Goal: Information Seeking & Learning: Learn about a topic

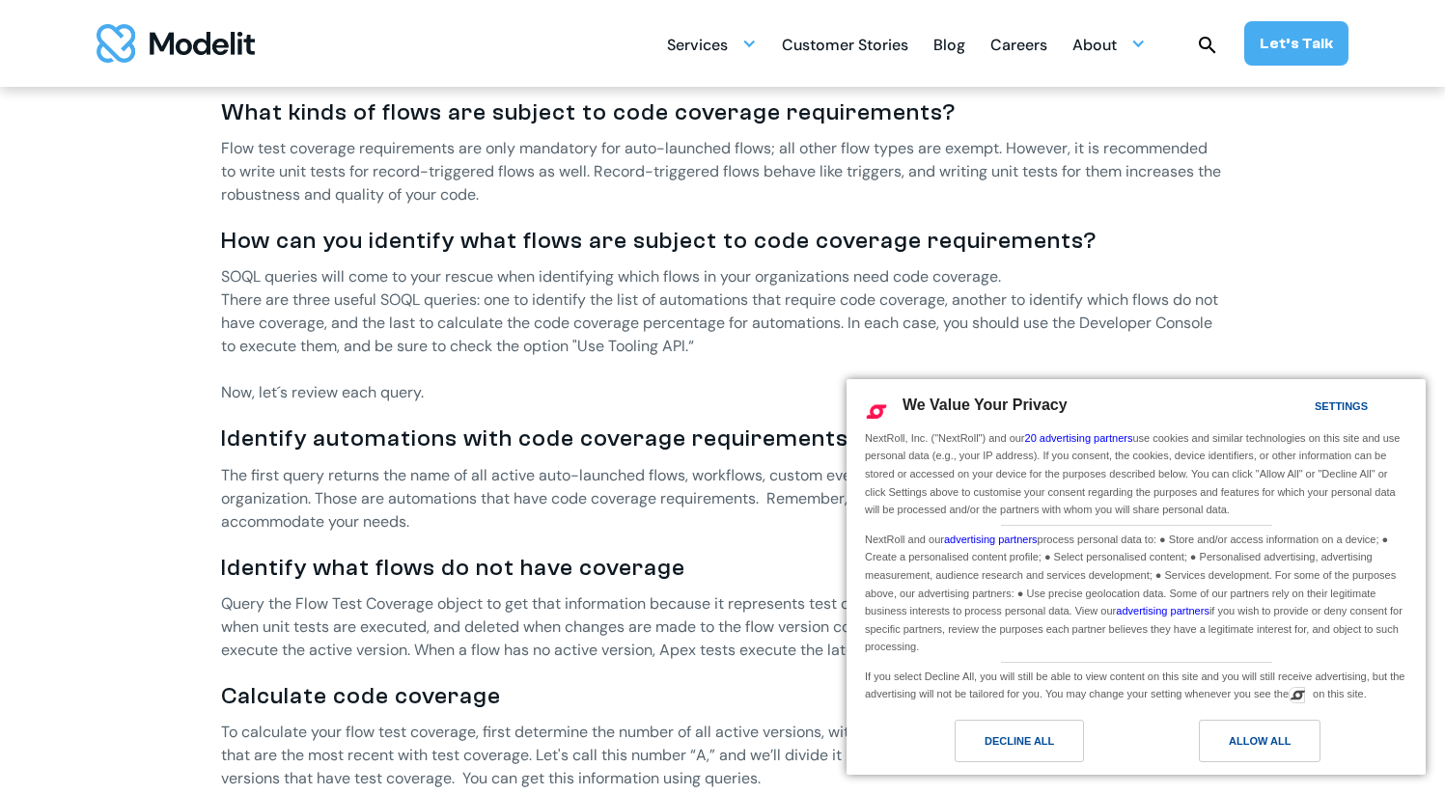
scroll to position [1150, 0]
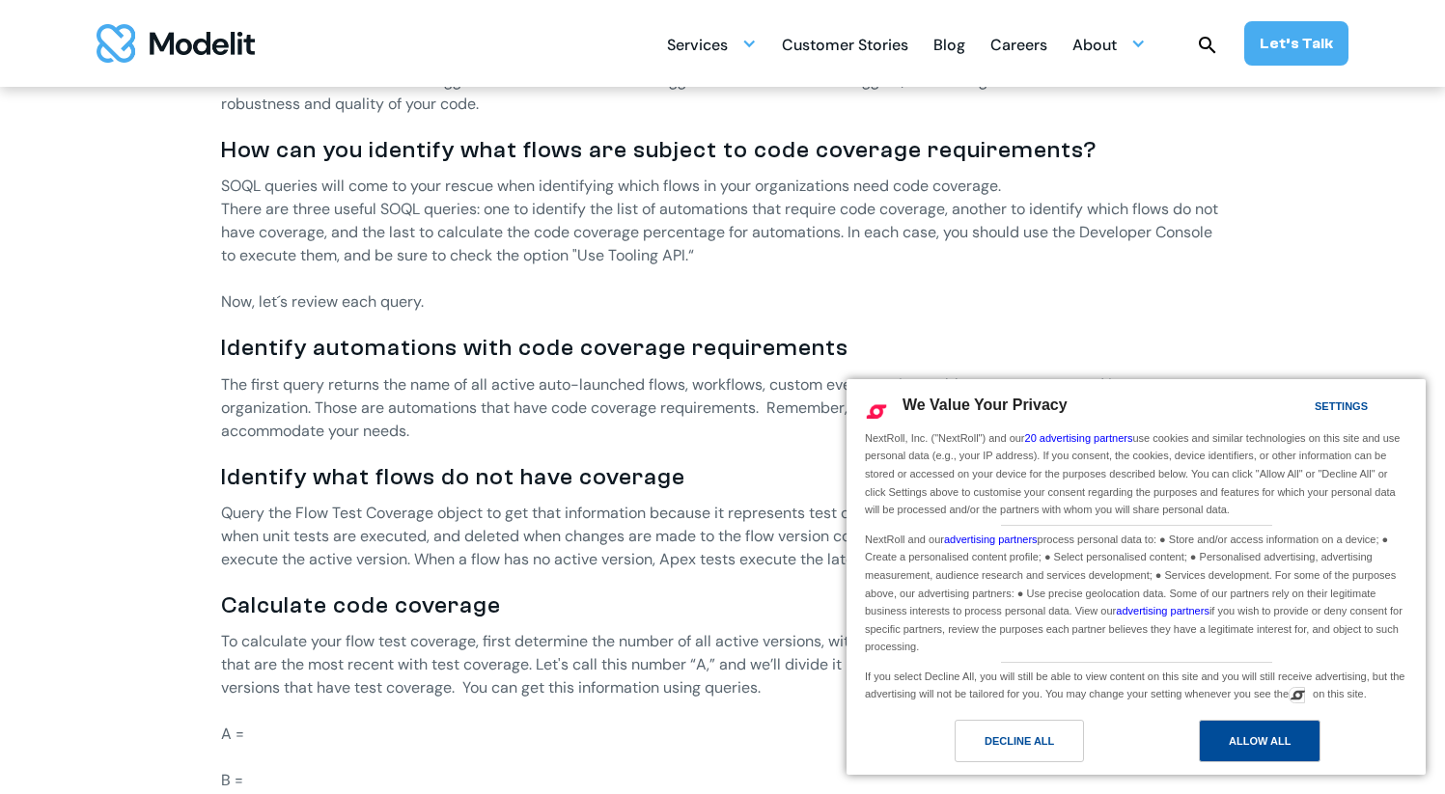
click at [1268, 743] on div "Allow All" at bounding box center [1260, 741] width 62 height 21
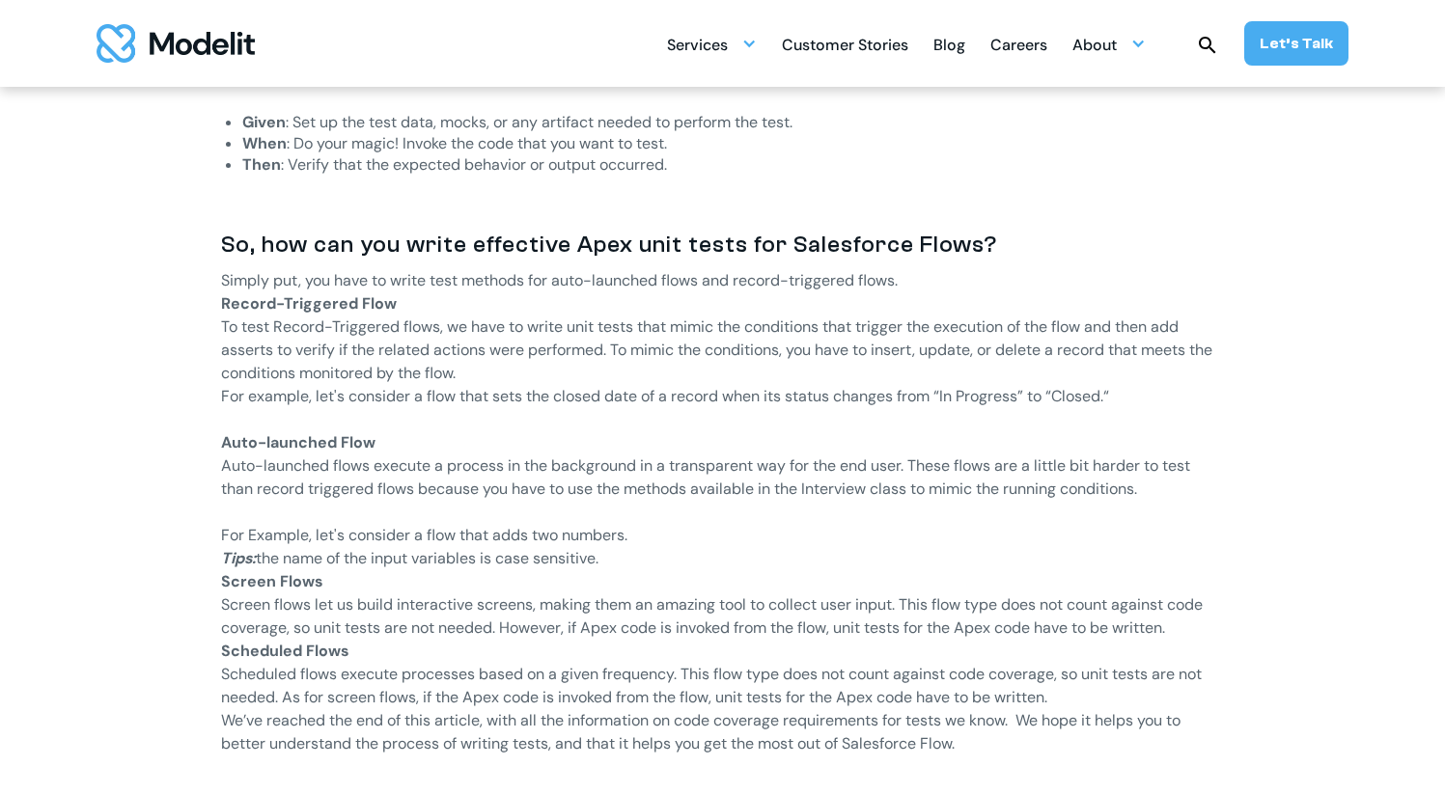
scroll to position [2258, 0]
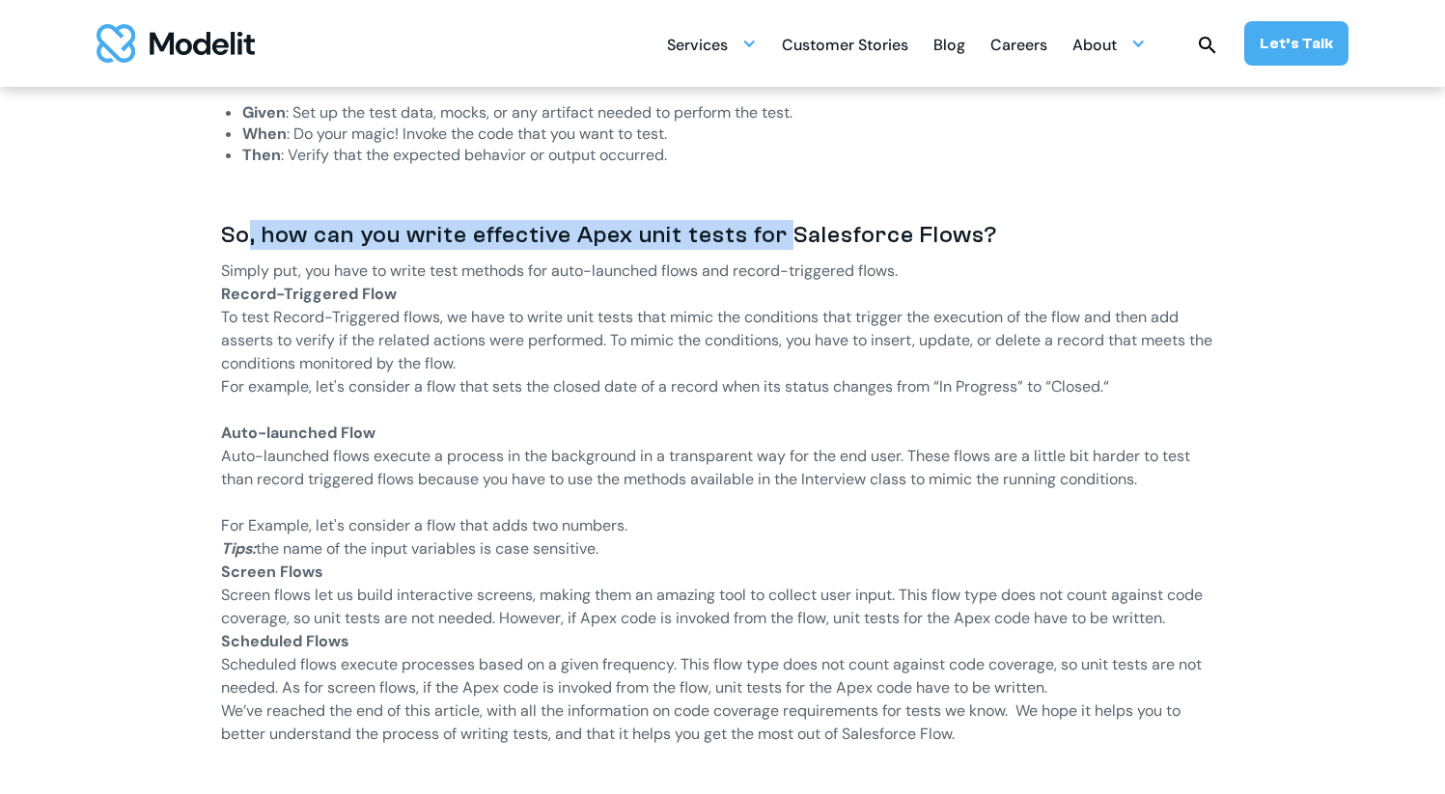
drag, startPoint x: 244, startPoint y: 238, endPoint x: 786, endPoint y: 245, distance: 541.5
click at [786, 245] on h3 "So, how can you write effective Apex unit tests for Salesforce Flows?" at bounding box center [723, 235] width 1004 height 30
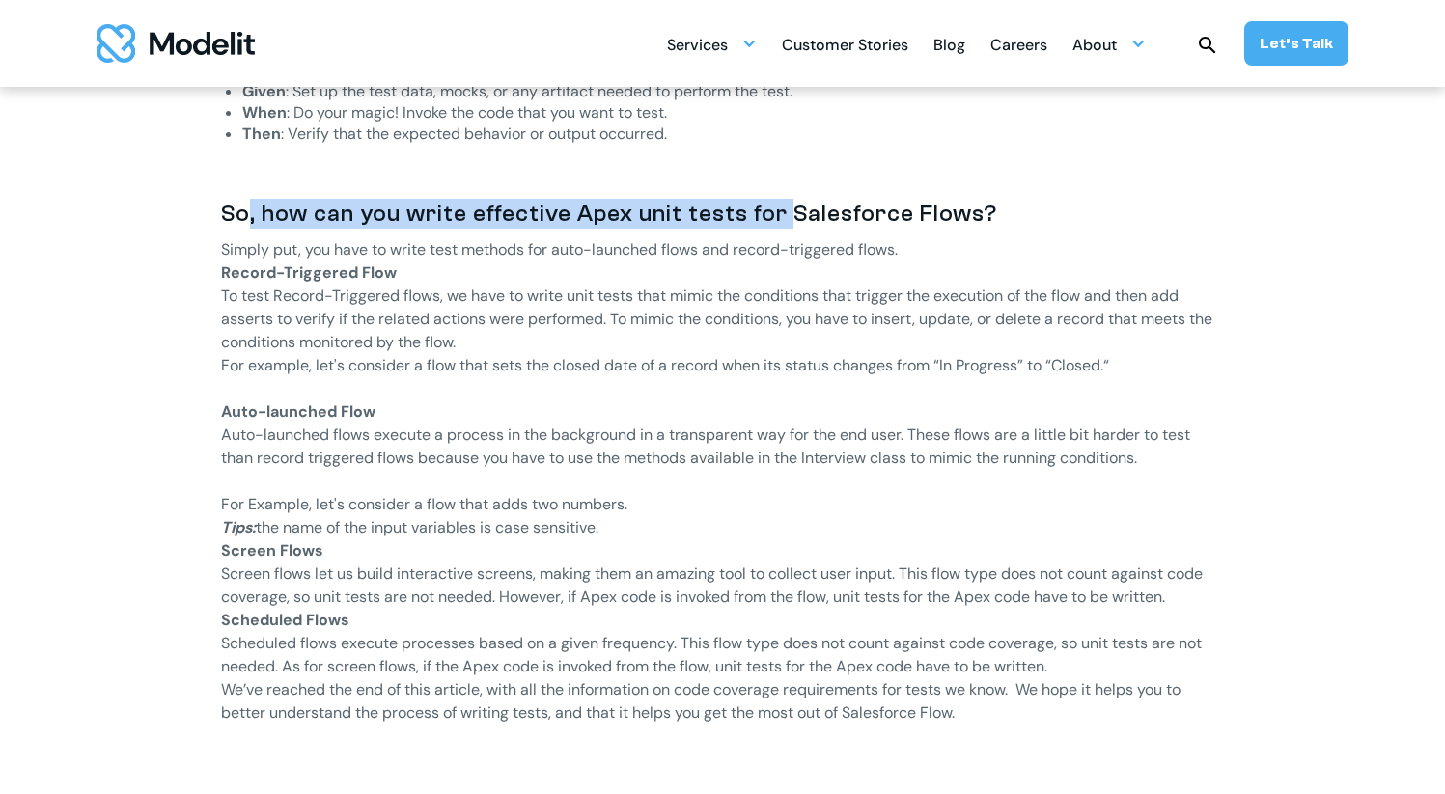
scroll to position [2281, 0]
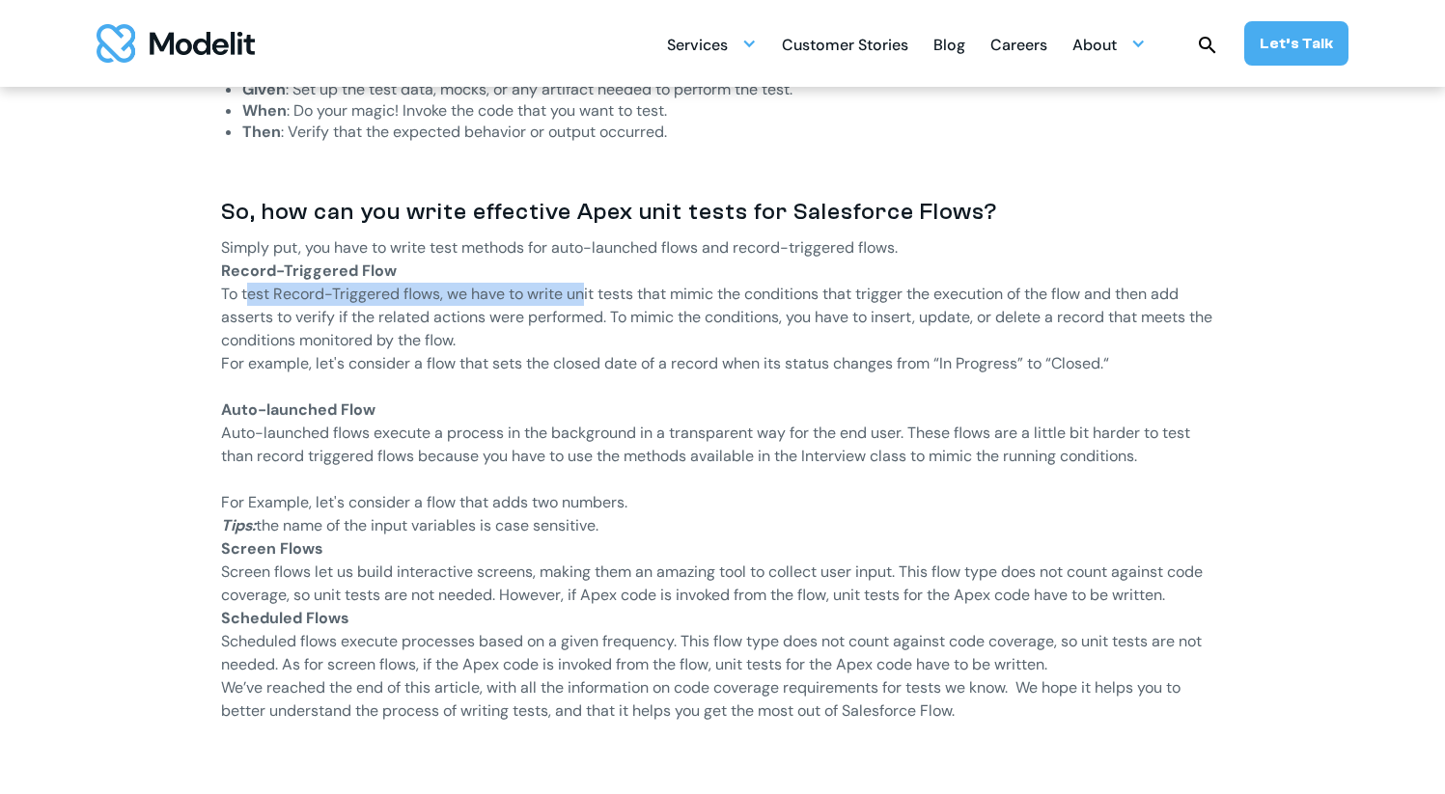
drag, startPoint x: 247, startPoint y: 298, endPoint x: 581, endPoint y: 299, distance: 334.0
click at [581, 299] on p "To test Record-Triggered flows, we have to write unit tests that mimic the cond…" at bounding box center [723, 317] width 1004 height 69
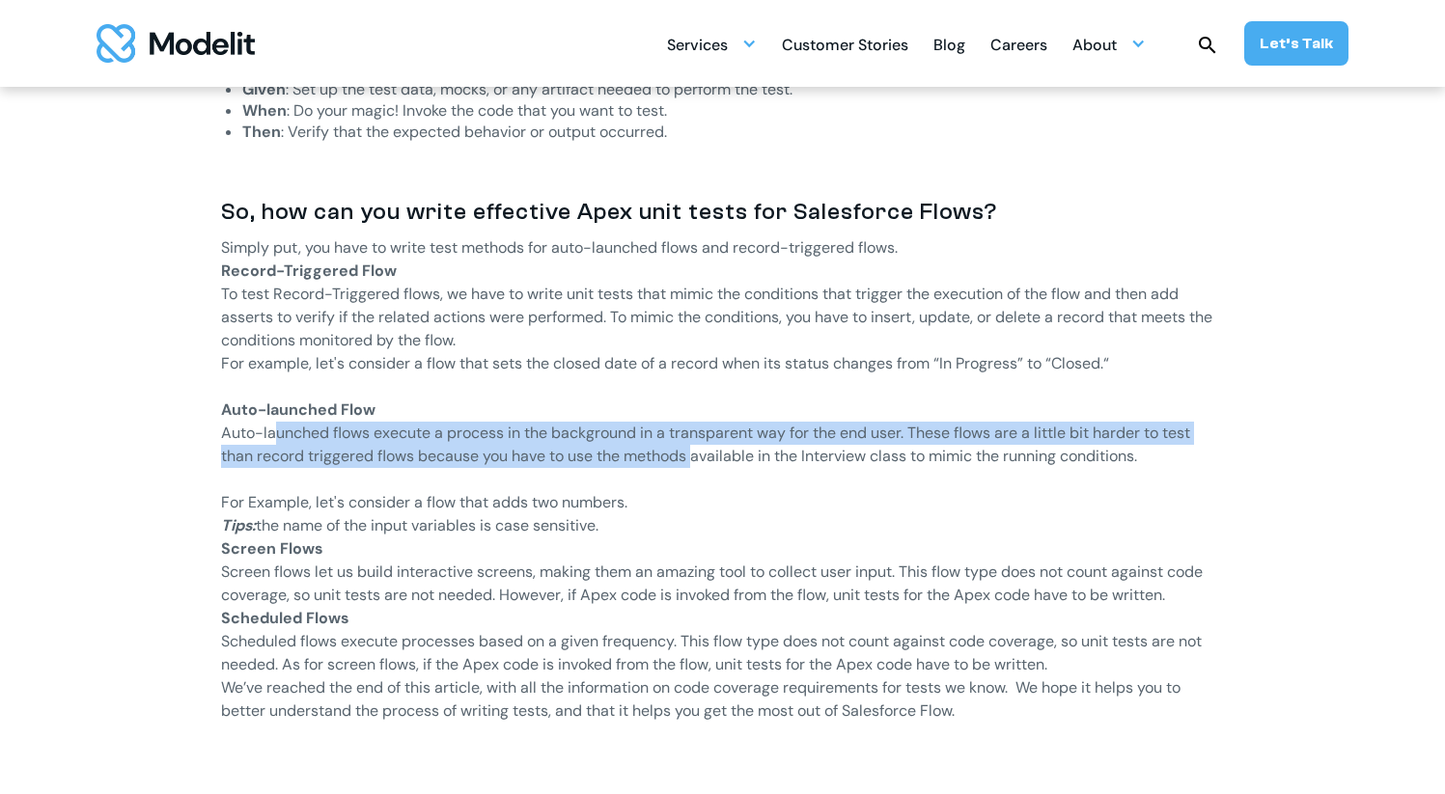
drag, startPoint x: 273, startPoint y: 433, endPoint x: 697, endPoint y: 456, distance: 424.3
click at [698, 456] on p "Auto-launched flows execute a process in the background in a transparent way fo…" at bounding box center [723, 456] width 1004 height 69
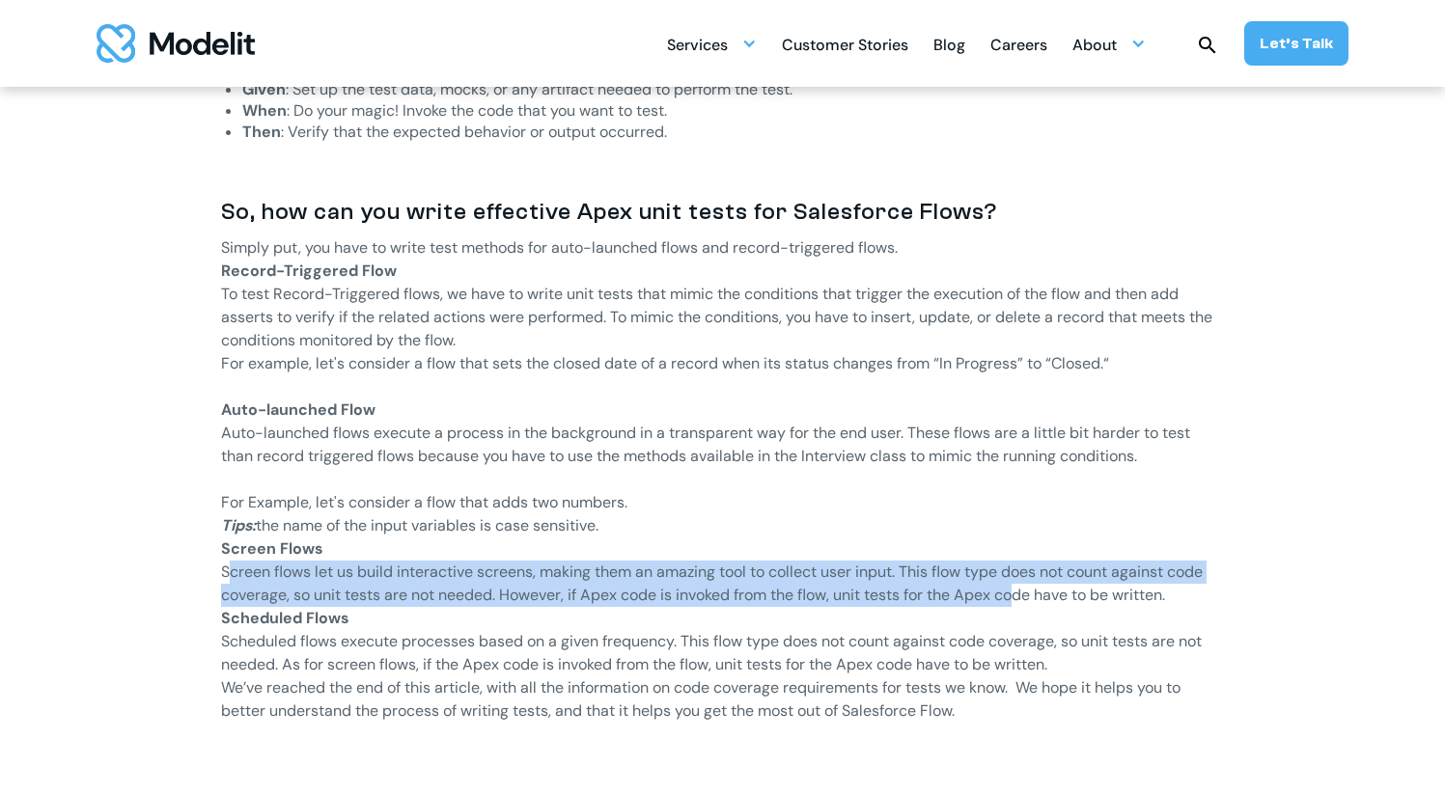
drag, startPoint x: 230, startPoint y: 581, endPoint x: 1021, endPoint y: 602, distance: 791.7
click at [1021, 602] on p "Screen flows let us build interactive screens, making them an amazing tool to c…" at bounding box center [723, 584] width 1004 height 46
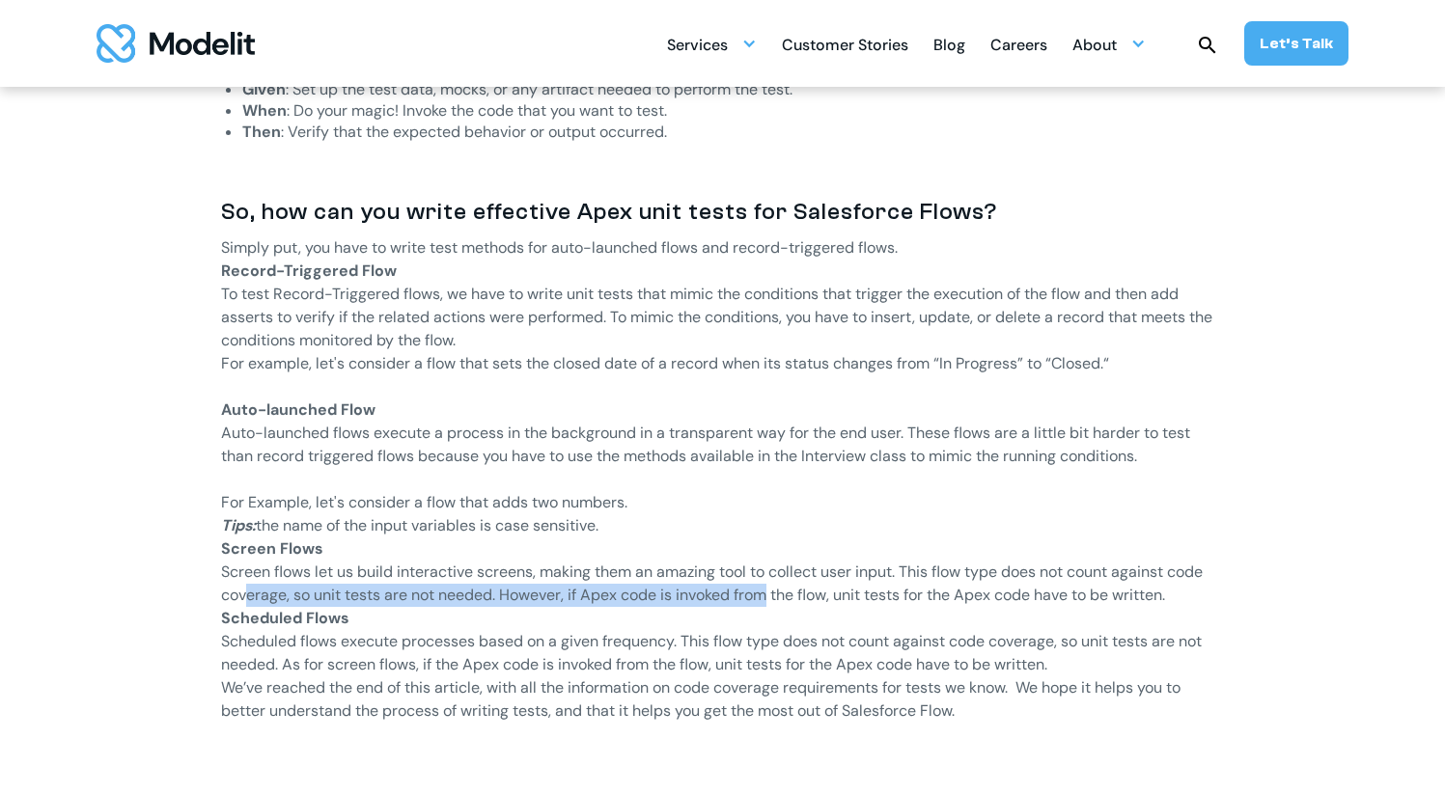
drag, startPoint x: 248, startPoint y: 589, endPoint x: 770, endPoint y: 597, distance: 522.2
click at [770, 597] on p "Screen flows let us build interactive screens, making them an amazing tool to c…" at bounding box center [723, 584] width 1004 height 46
drag, startPoint x: 550, startPoint y: 589, endPoint x: 846, endPoint y: 593, distance: 296.3
click at [846, 593] on p "Screen flows let us build interactive screens, making them an amazing tool to c…" at bounding box center [723, 584] width 1004 height 46
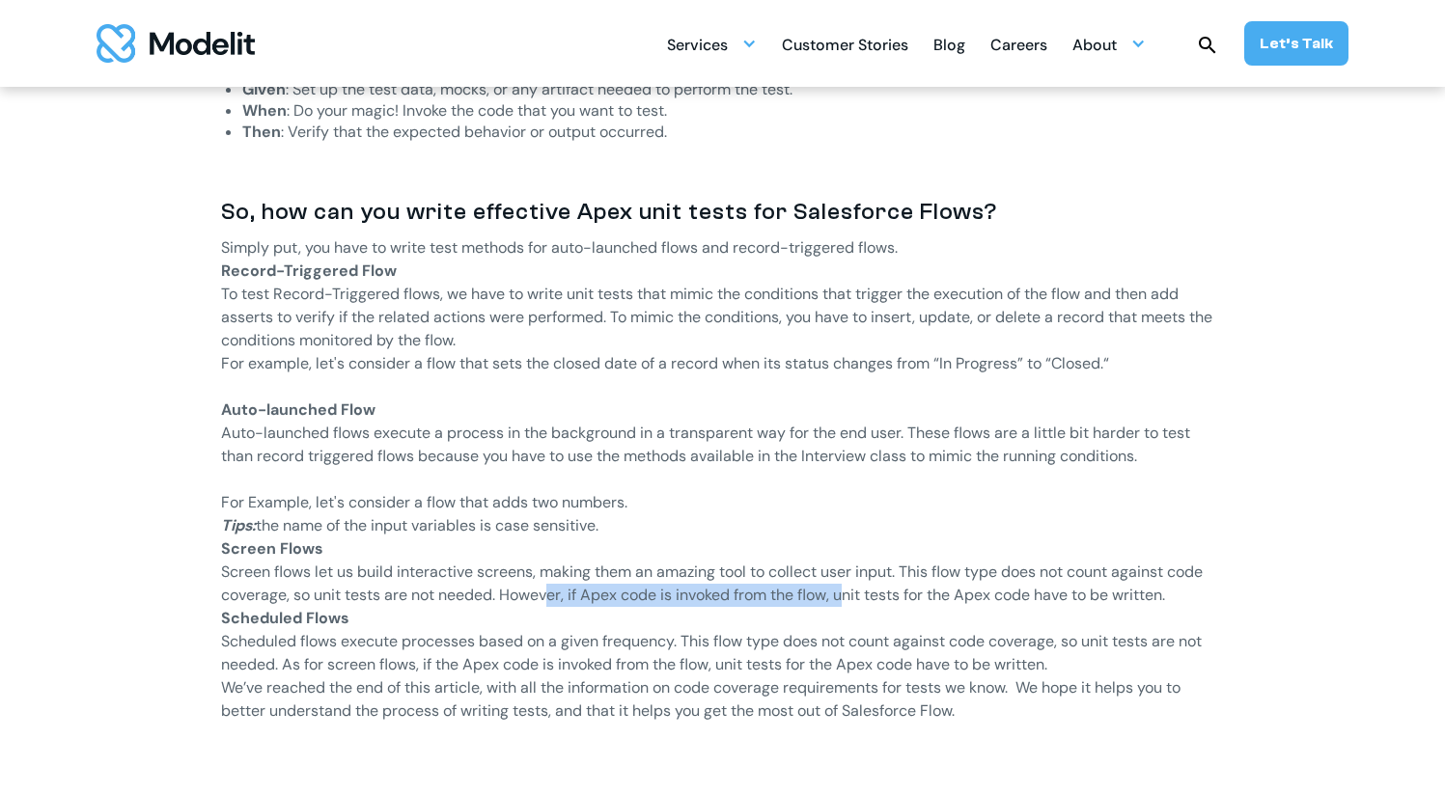
click at [846, 593] on p "Screen flows let us build interactive screens, making them an amazing tool to c…" at bounding box center [723, 584] width 1004 height 46
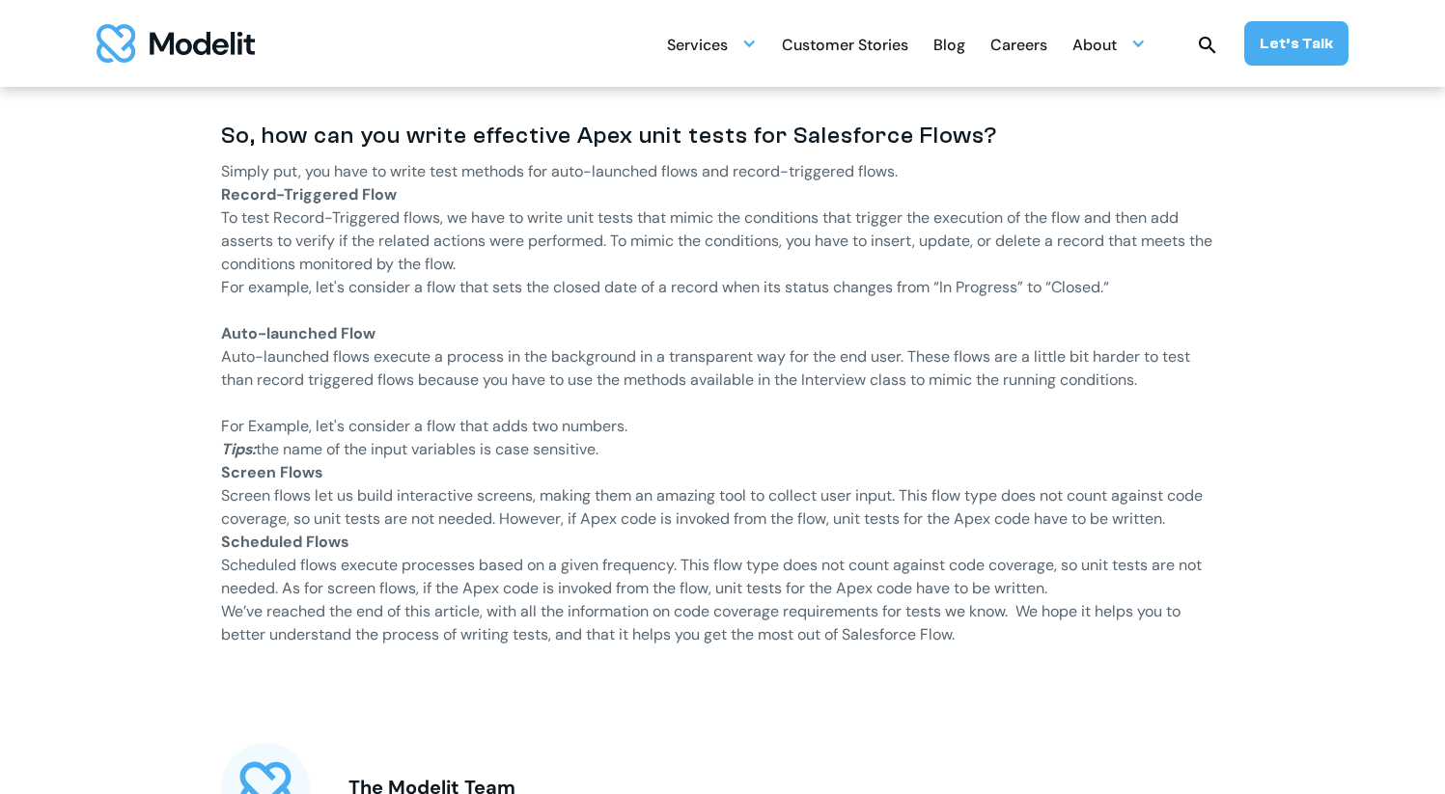
scroll to position [2359, 0]
drag, startPoint x: 629, startPoint y: 453, endPoint x: 209, endPoint y: 457, distance: 419.9
click at [334, 595] on p "Scheduled flows execute processes based on a given frequency. This flow type do…" at bounding box center [723, 575] width 1004 height 46
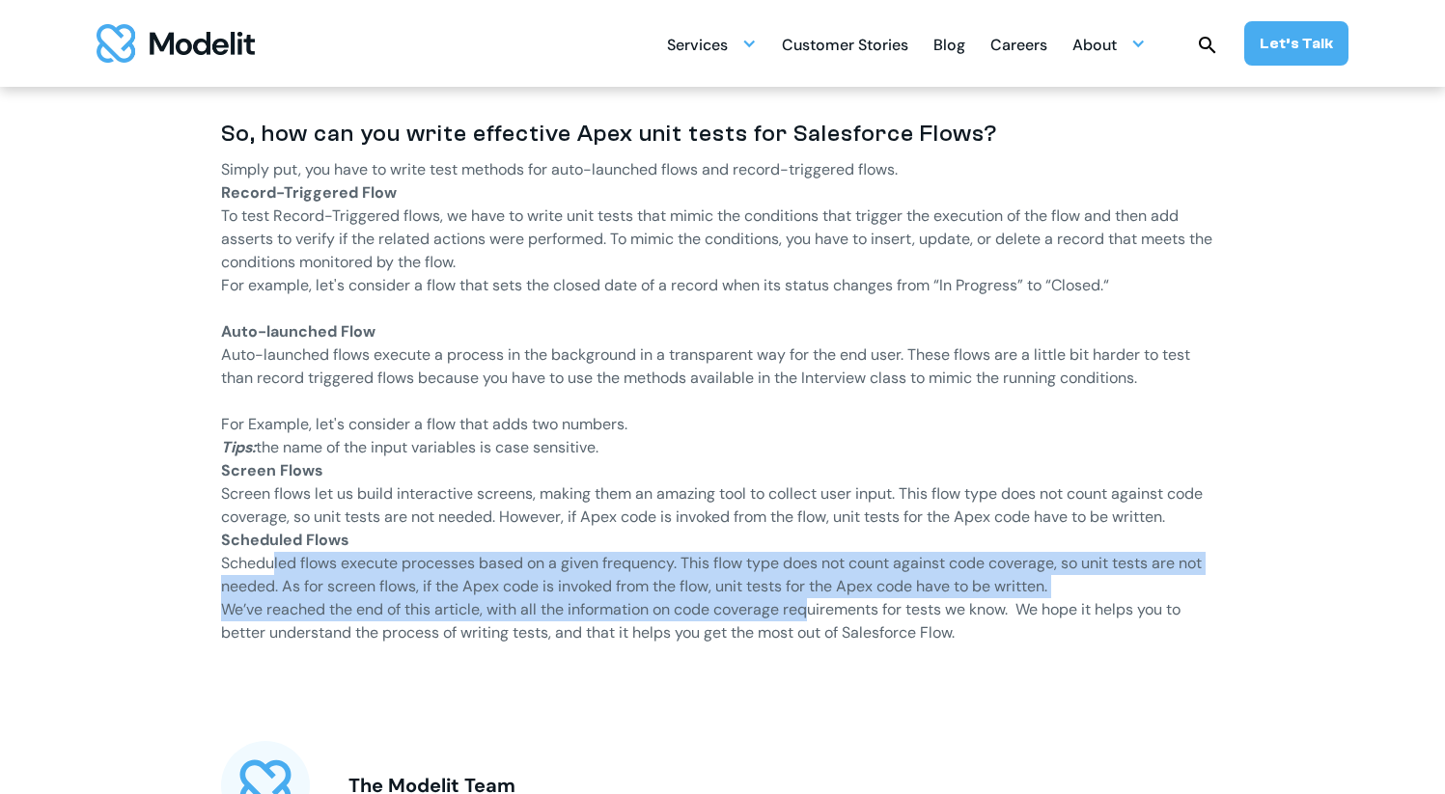
drag, startPoint x: 272, startPoint y: 560, endPoint x: 810, endPoint y: 617, distance: 540.6
click at [810, 617] on p "We’ve reached the end of this article, with all the information on code coverag…" at bounding box center [723, 621] width 1004 height 46
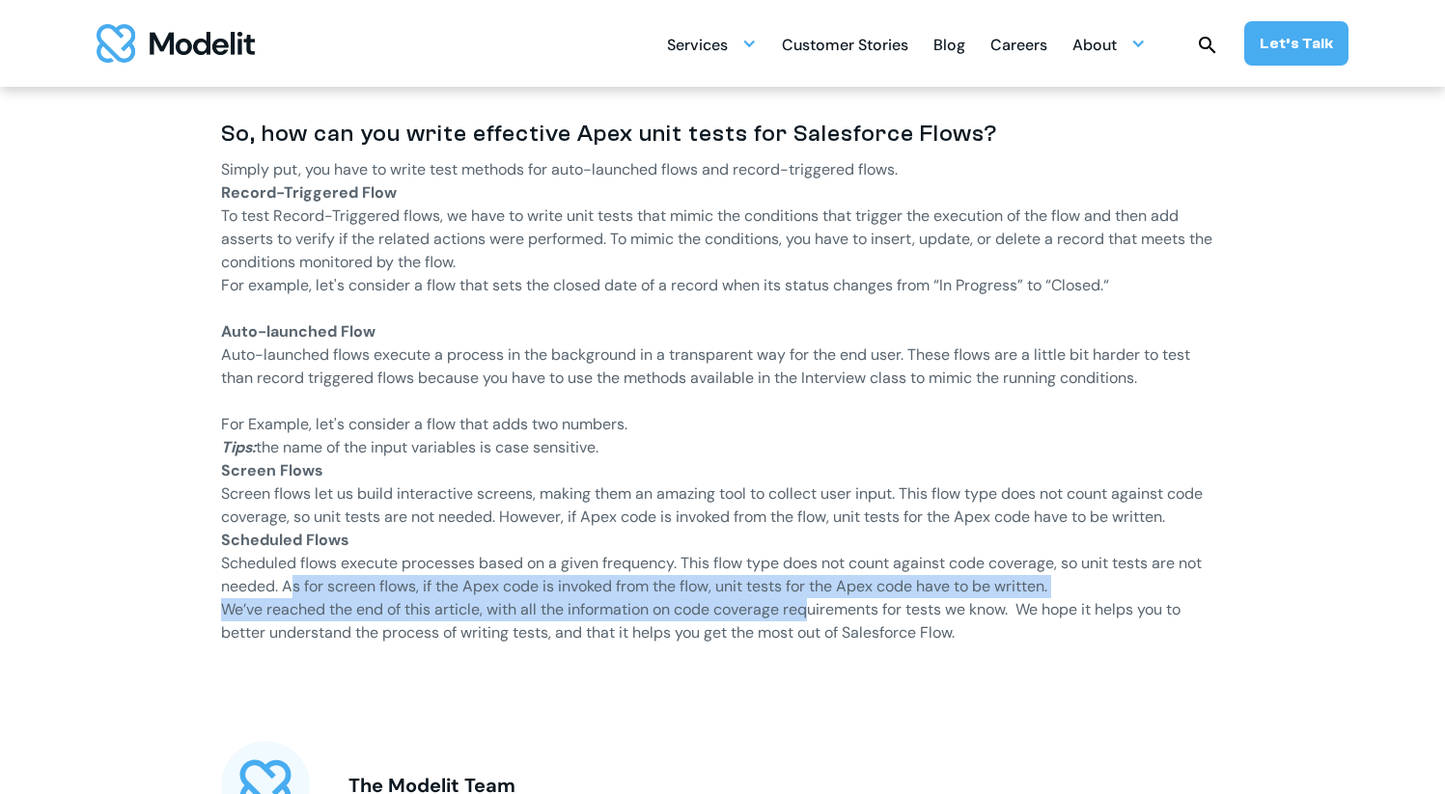
drag, startPoint x: 295, startPoint y: 595, endPoint x: 810, endPoint y: 608, distance: 514.6
click at [810, 608] on p "We’ve reached the end of this article, with all the information on code coverag…" at bounding box center [723, 621] width 1004 height 46
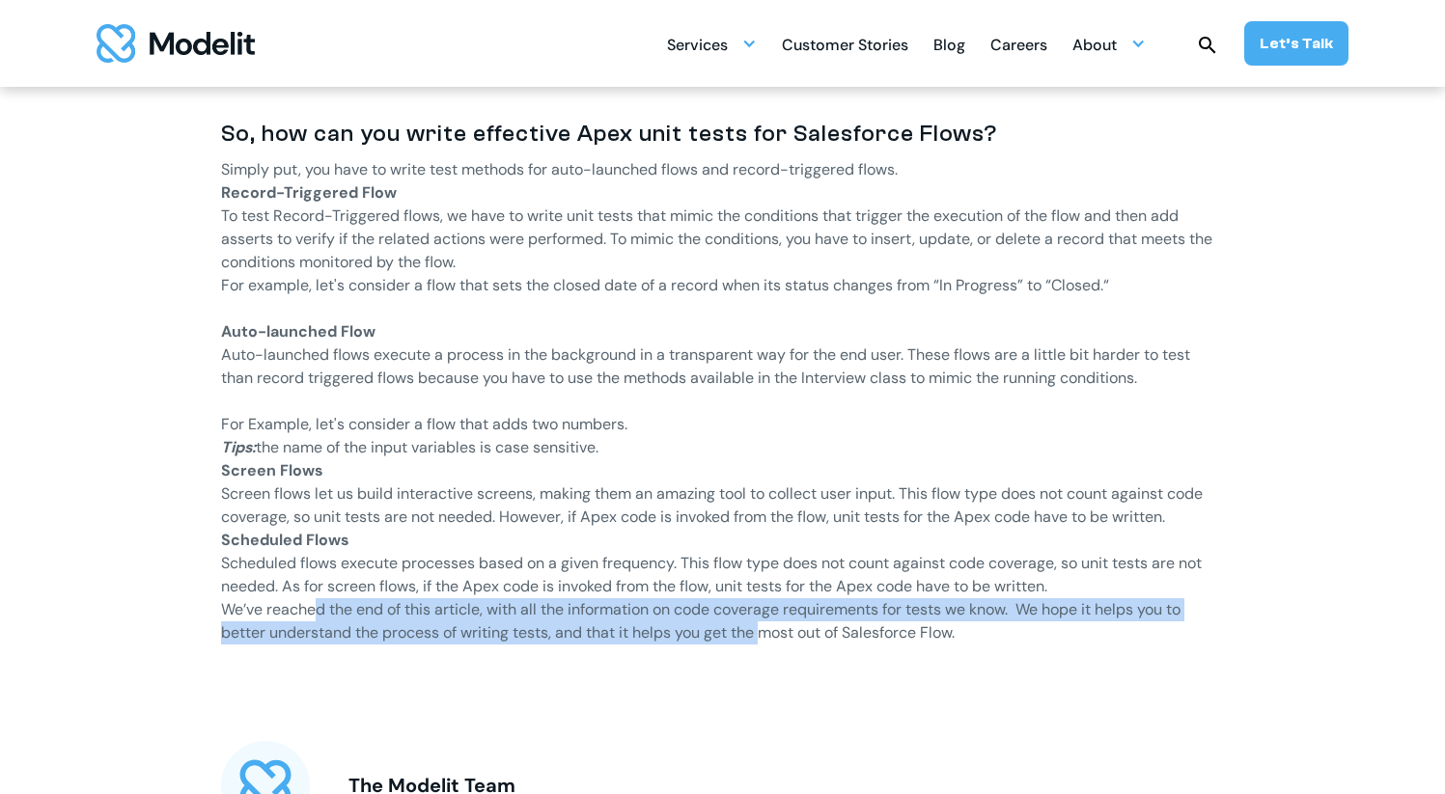
drag, startPoint x: 319, startPoint y: 610, endPoint x: 768, endPoint y: 624, distance: 450.0
click at [768, 624] on p "We’ve reached the end of this article, with all the information on code coverag…" at bounding box center [723, 621] width 1004 height 46
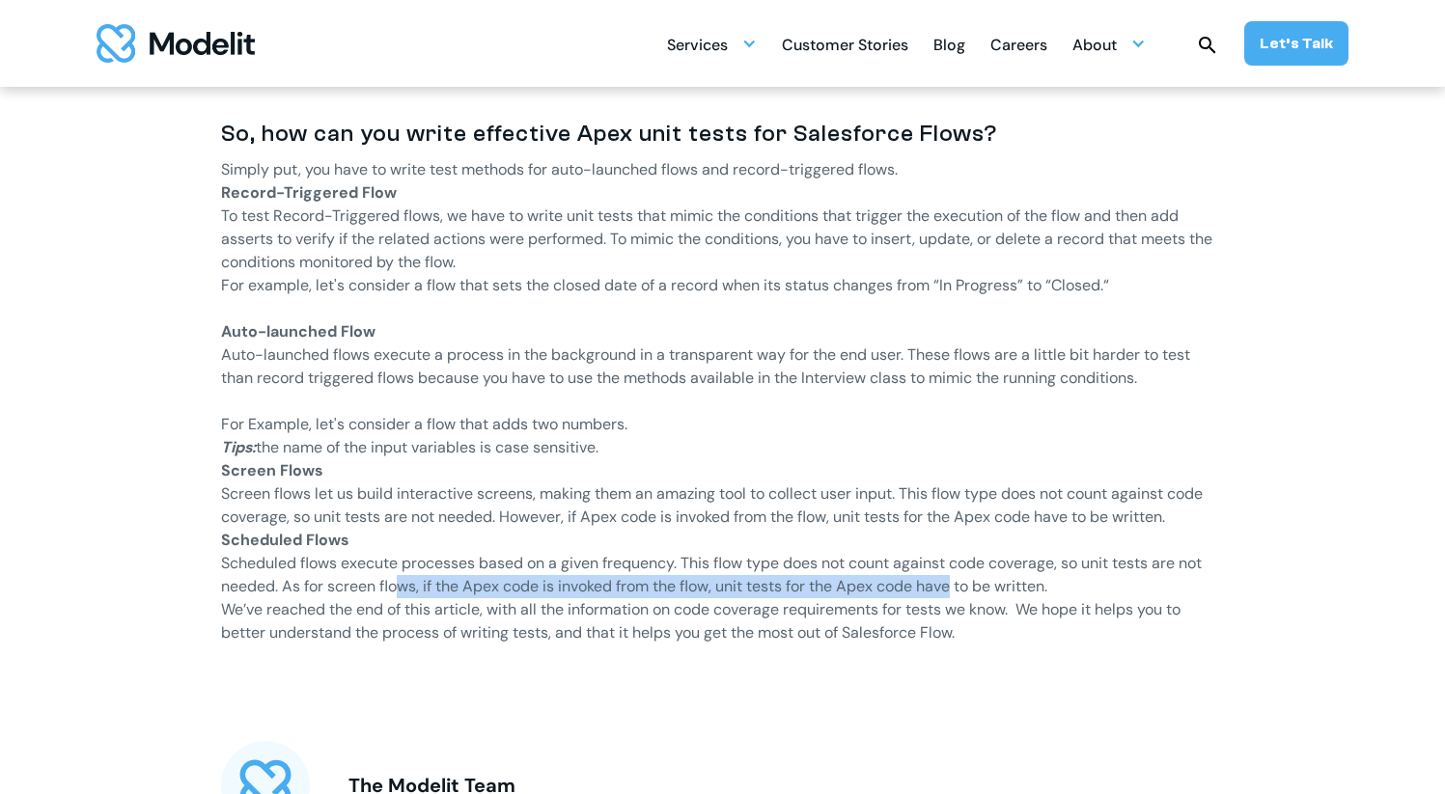
drag, startPoint x: 395, startPoint y: 583, endPoint x: 955, endPoint y: 593, distance: 559.9
click at [955, 593] on p "Scheduled flows execute processes based on a given frequency. This flow type do…" at bounding box center [723, 575] width 1004 height 46
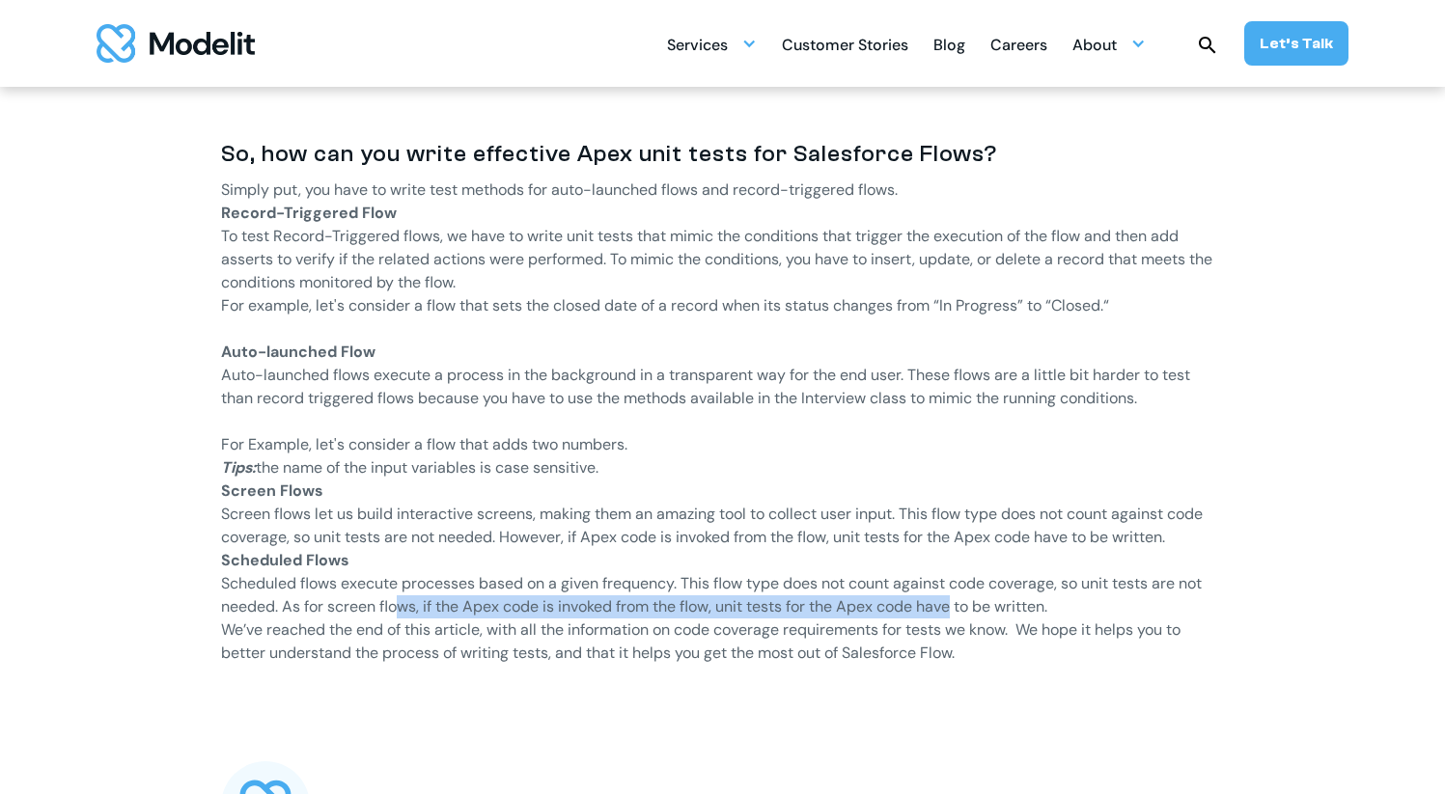
scroll to position [2338, 0]
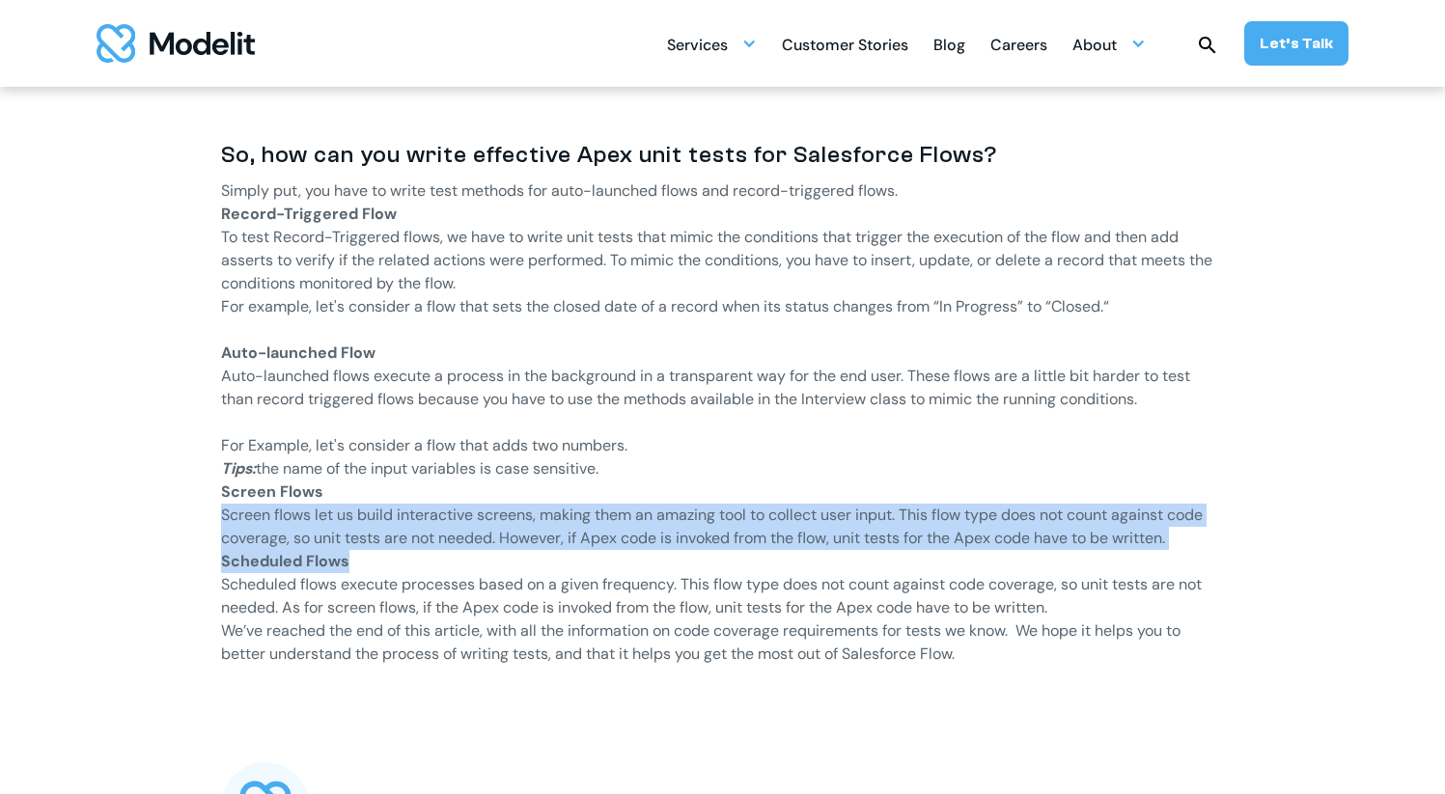
drag, startPoint x: 222, startPoint y: 520, endPoint x: 413, endPoint y: 565, distance: 196.2
click at [413, 565] on p "Scheduled Flows" at bounding box center [723, 561] width 1004 height 23
